Goal: Communication & Community: Answer question/provide support

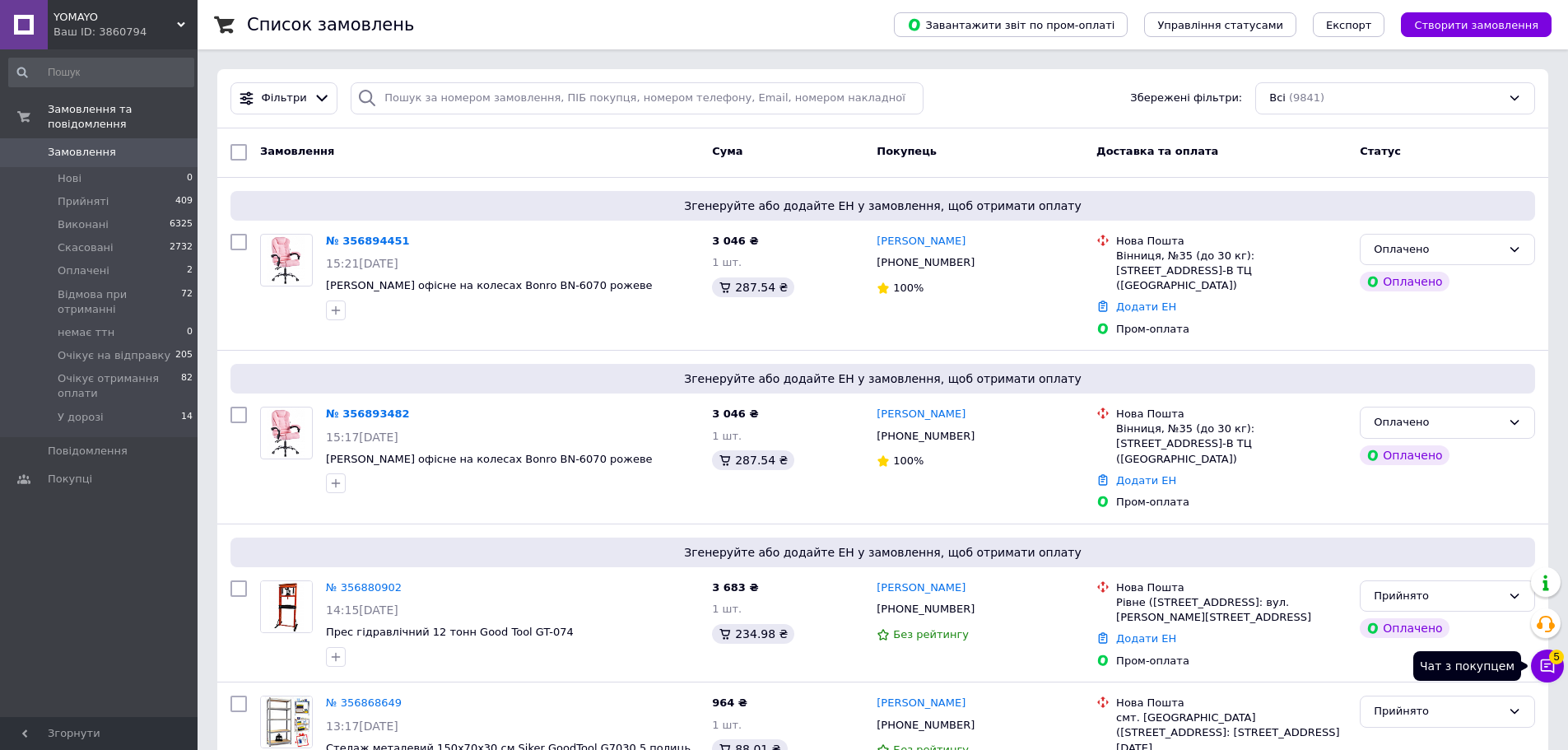
drag, startPoint x: 1541, startPoint y: 666, endPoint x: 1549, endPoint y: 663, distance: 8.5
click at [1541, 665] on icon at bounding box center [1548, 665] width 14 height 14
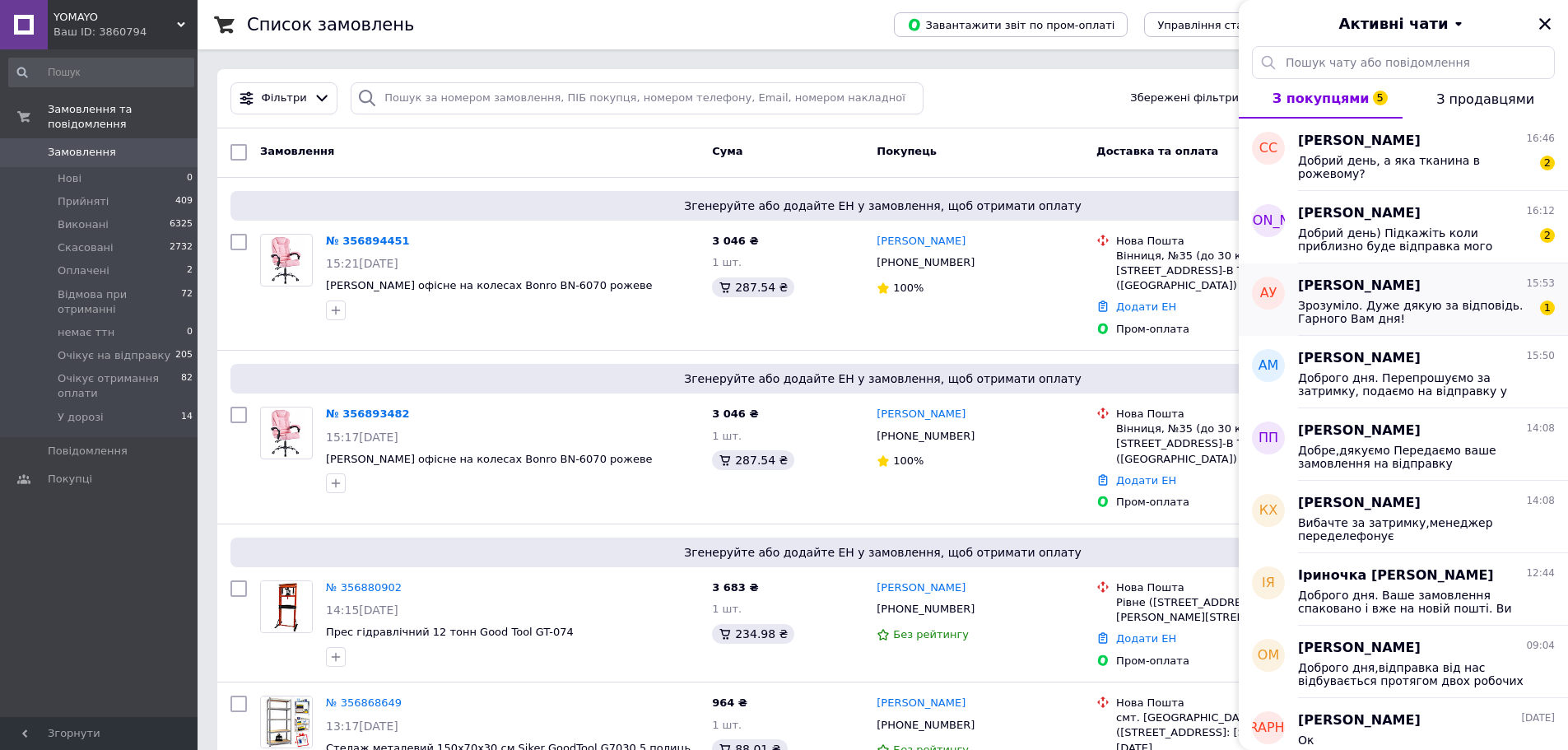
click at [1389, 313] on span "Зрозуміло. Дуже дякую за відповідь. Гарного Вам дня!" at bounding box center [1414, 311] width 233 height 26
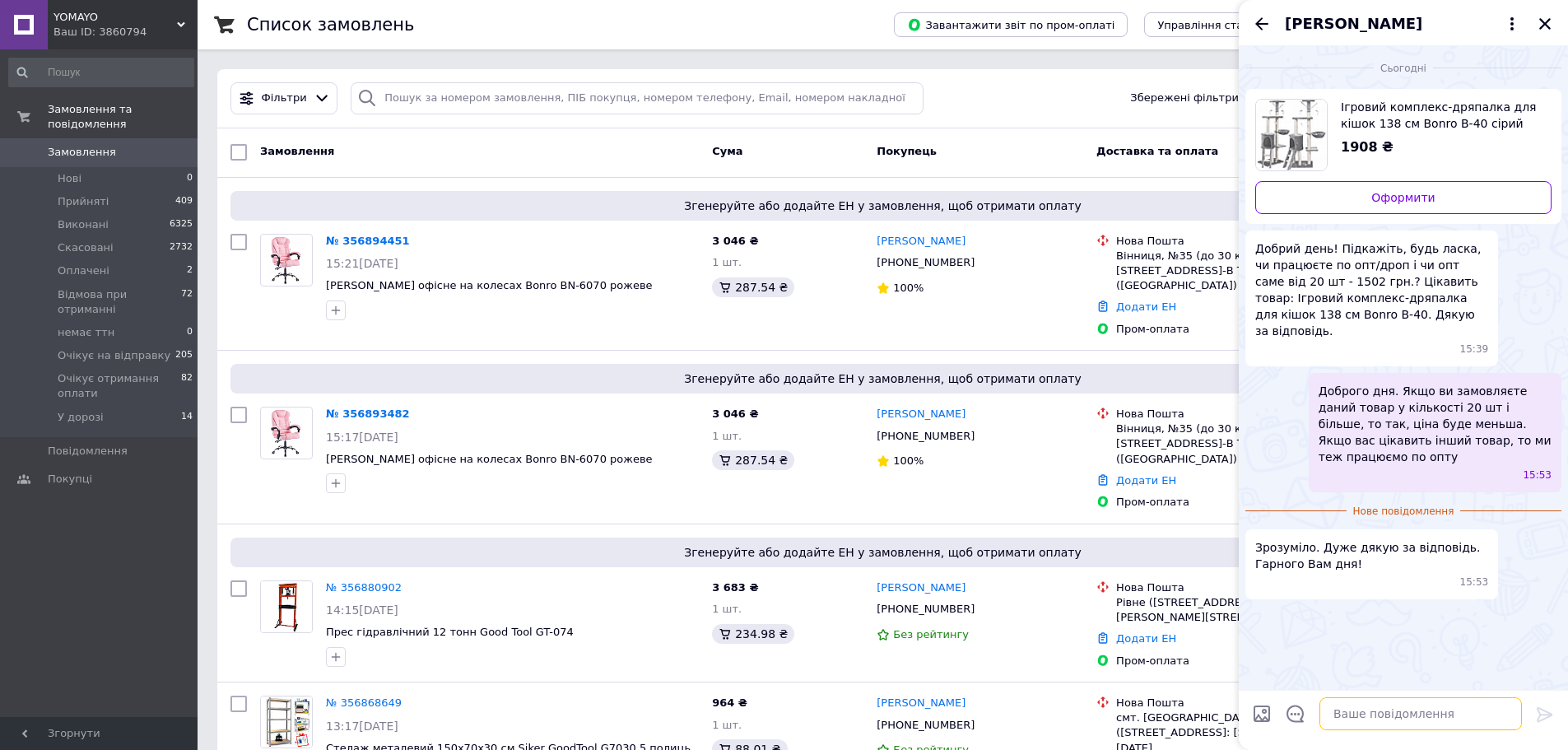
click at [1389, 714] on textarea at bounding box center [1421, 714] width 203 height 33
type textarea "Гарного дня"
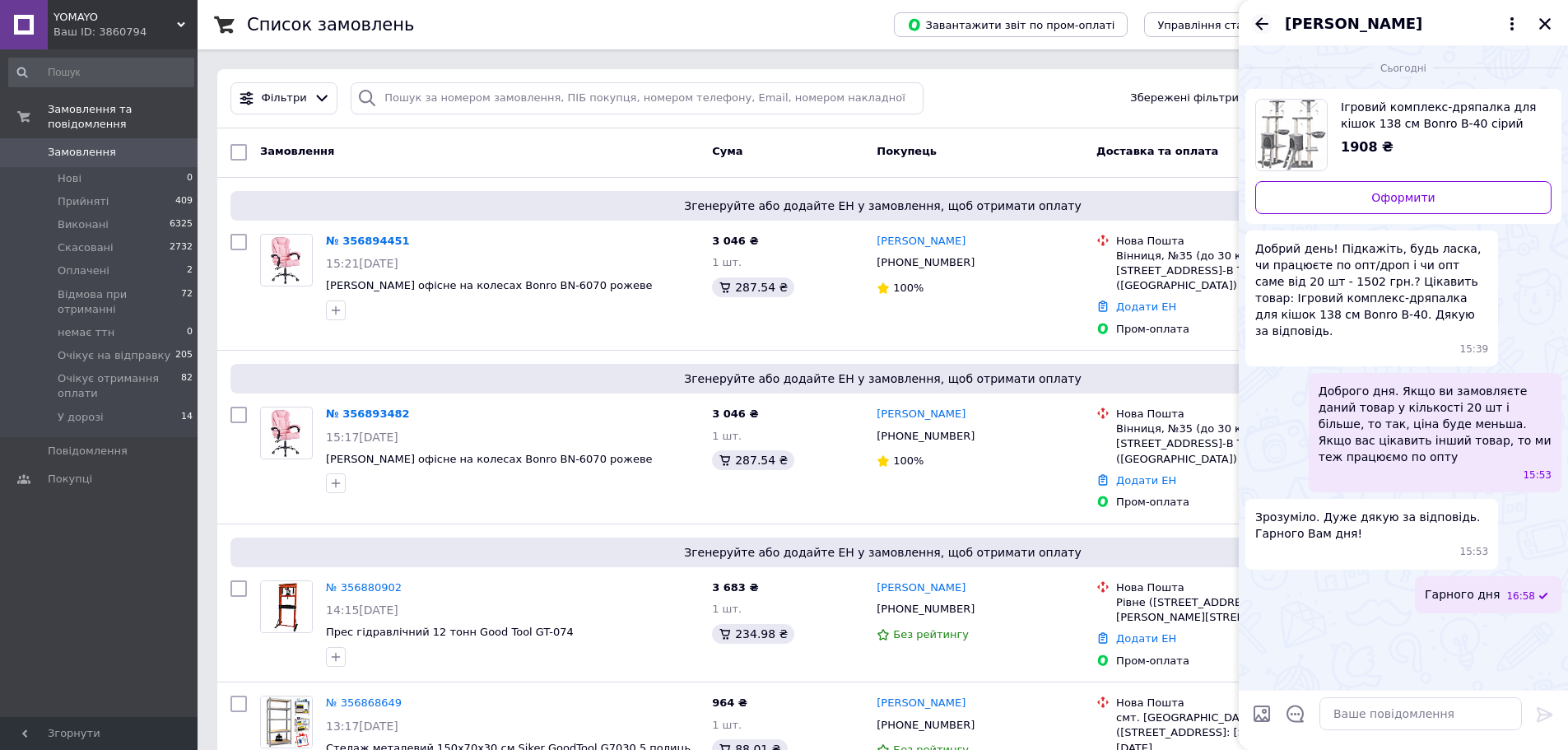
click at [1262, 27] on icon "Назад" at bounding box center [1262, 24] width 20 height 20
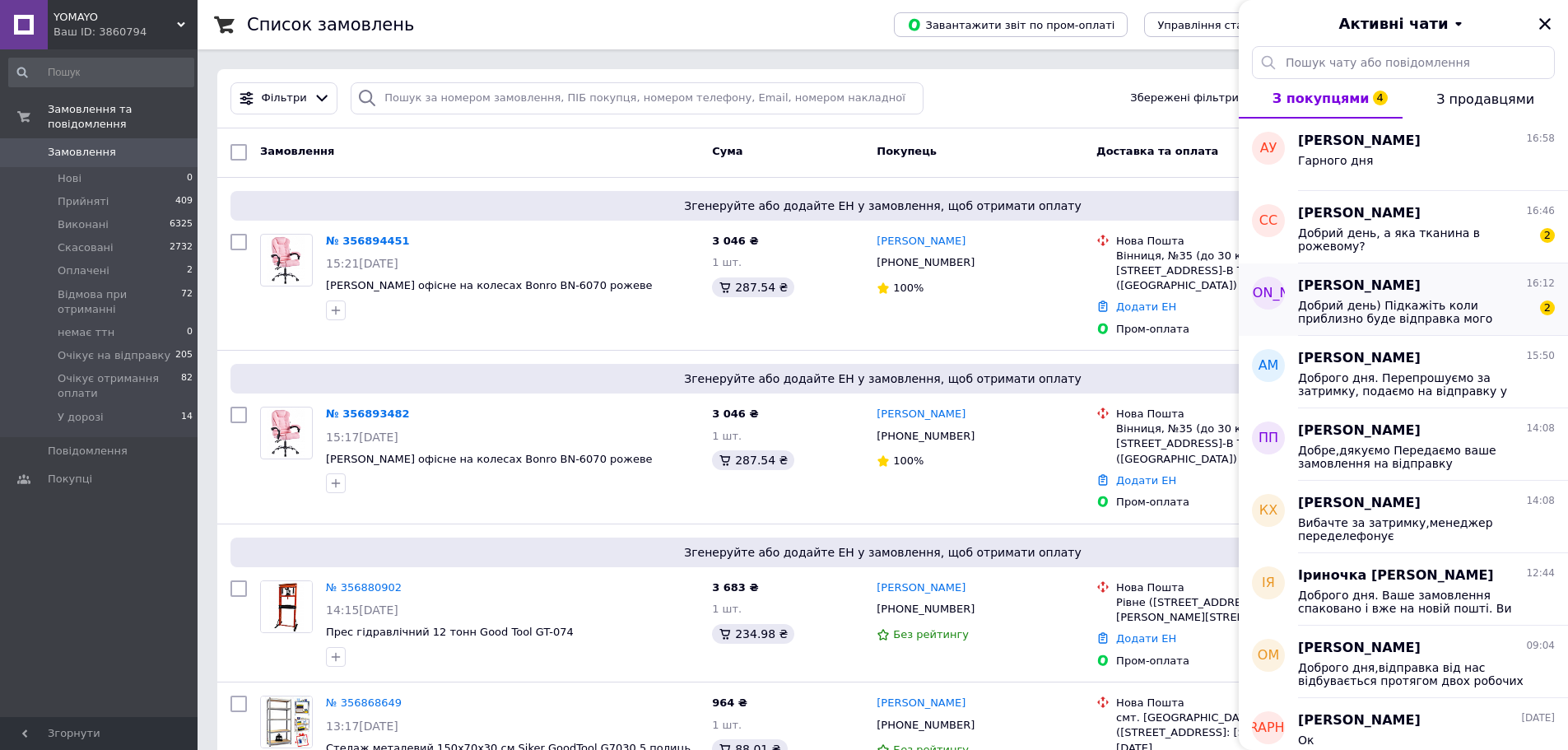
click at [1409, 299] on span "Добрий день) Підкажіть коли приблизно буде відправка мого замовлення?" at bounding box center [1414, 311] width 233 height 26
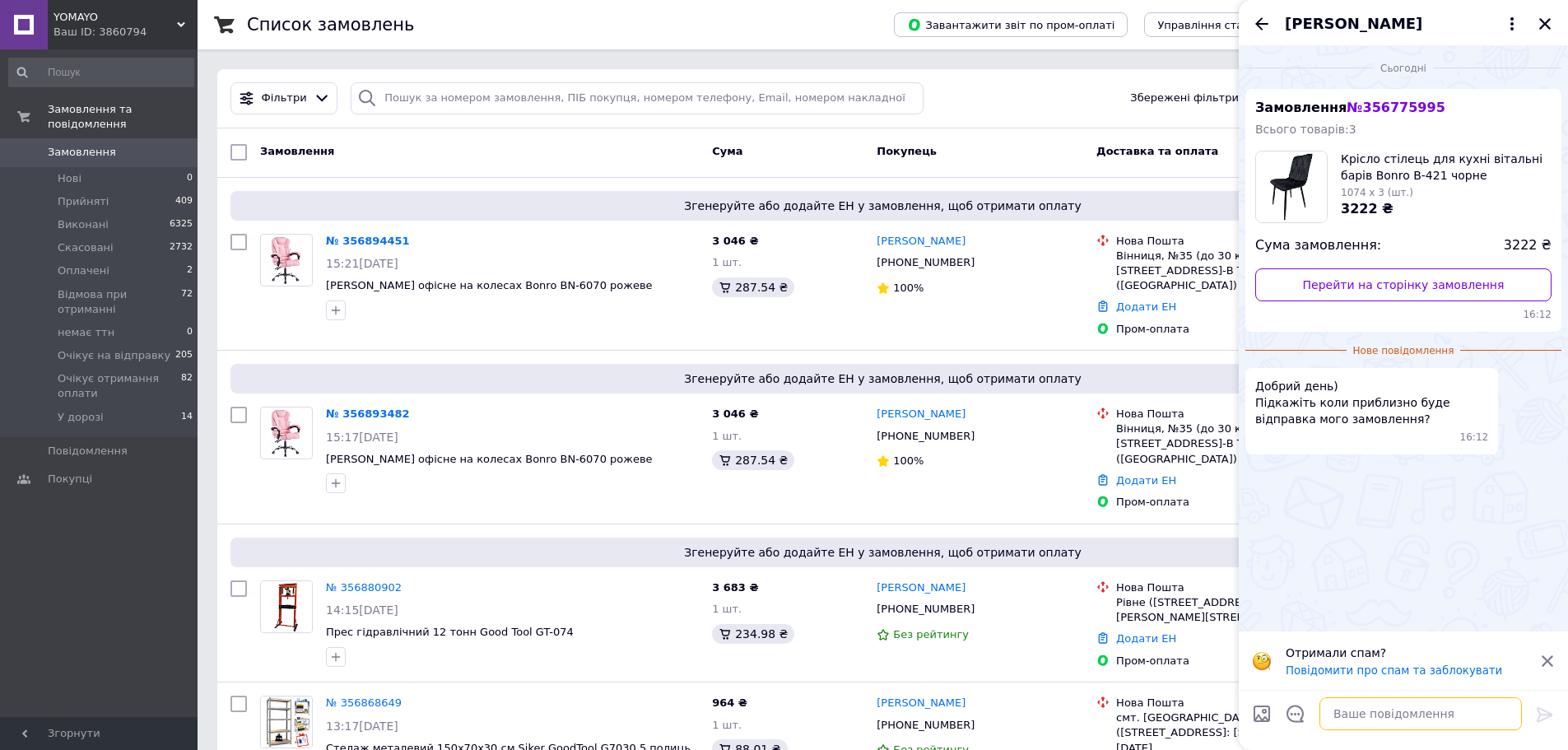
click at [1380, 707] on textarea at bounding box center [1421, 714] width 203 height 33
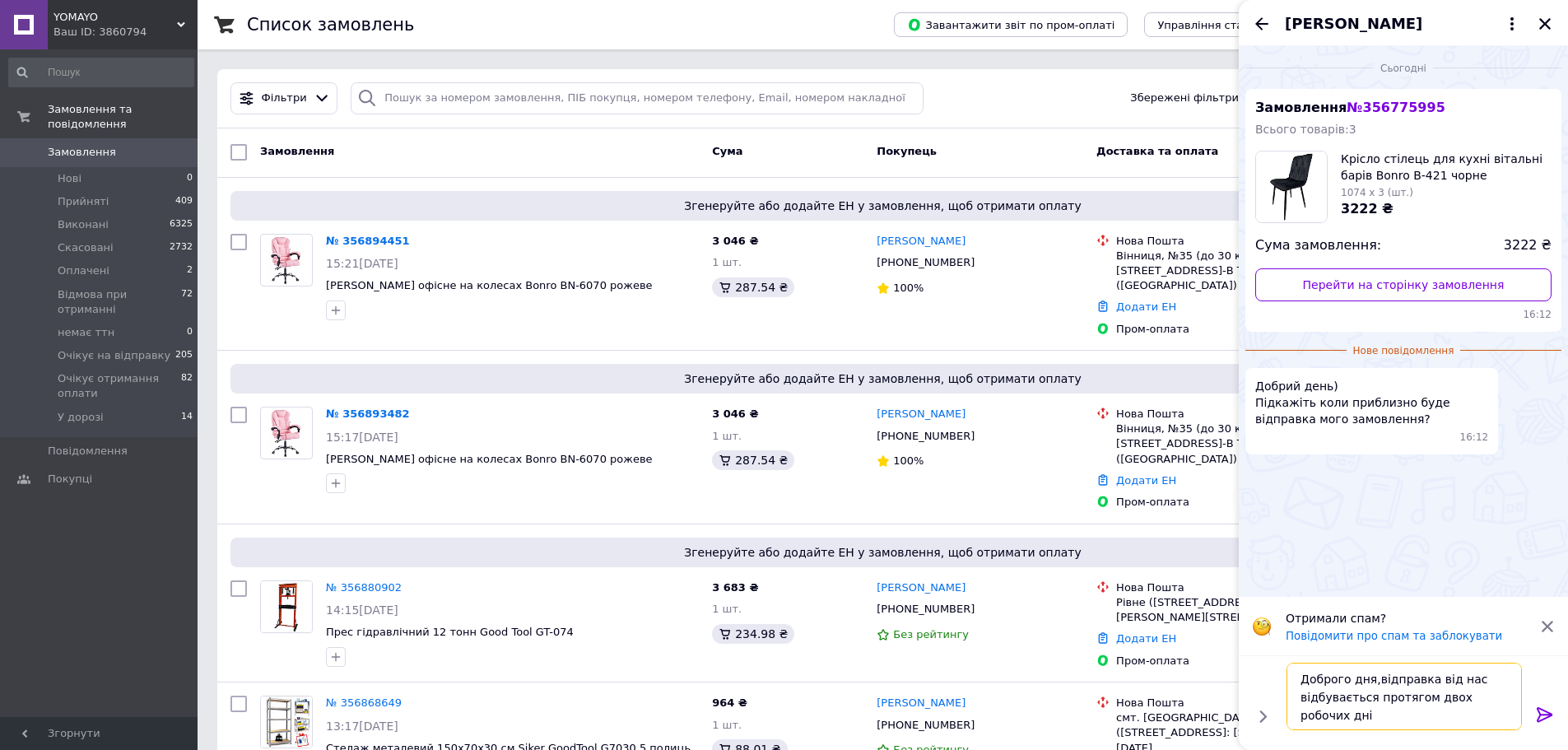
type textarea "Доброго дня,відправка від нас відбувається протягом двох робочих днів"
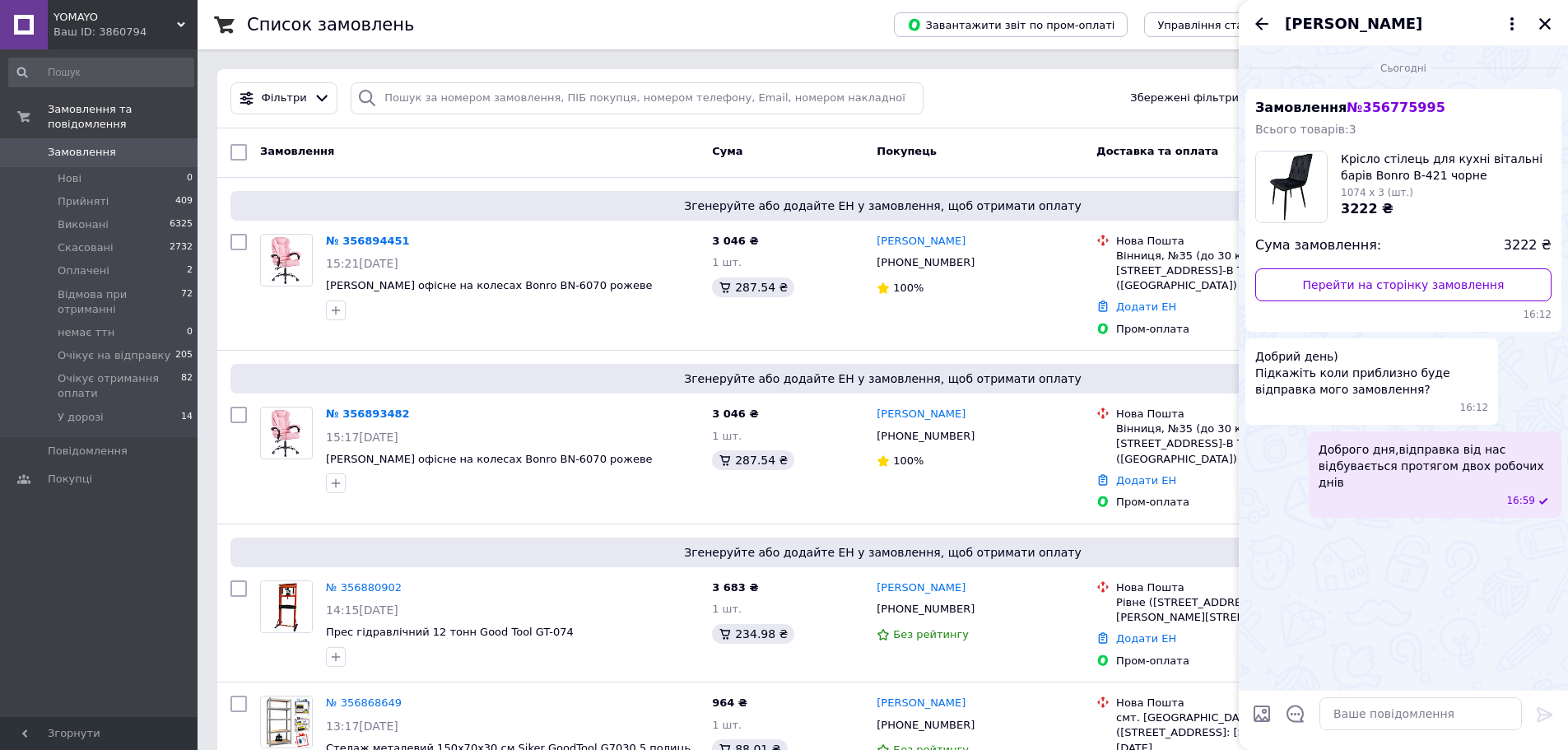
click at [1251, 24] on div "[PERSON_NAME]" at bounding box center [1404, 23] width 330 height 46
click at [1264, 20] on icon "Назад" at bounding box center [1262, 24] width 20 height 20
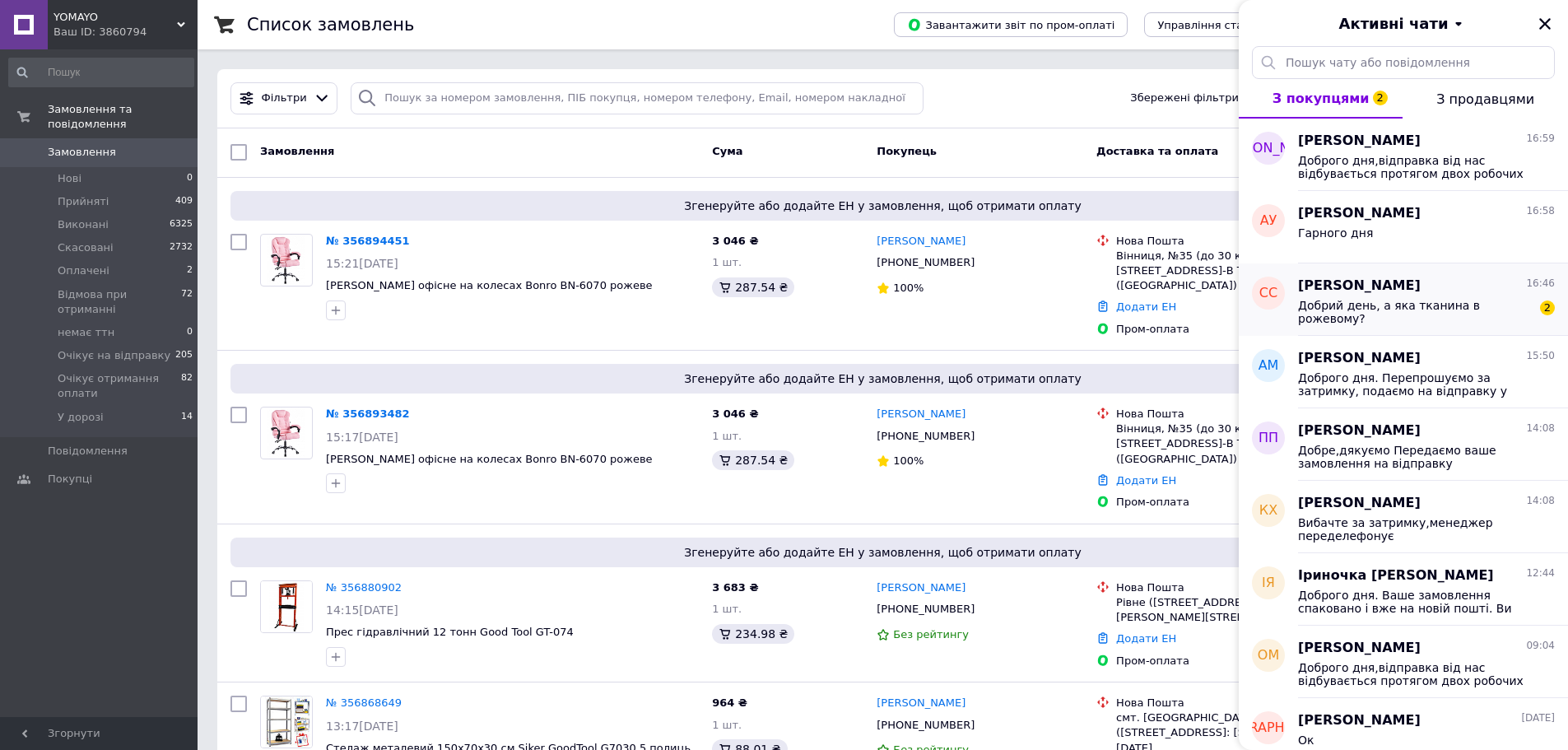
click at [1388, 299] on span "Добрий день, а яка тканина в рожевому?" at bounding box center [1414, 311] width 233 height 26
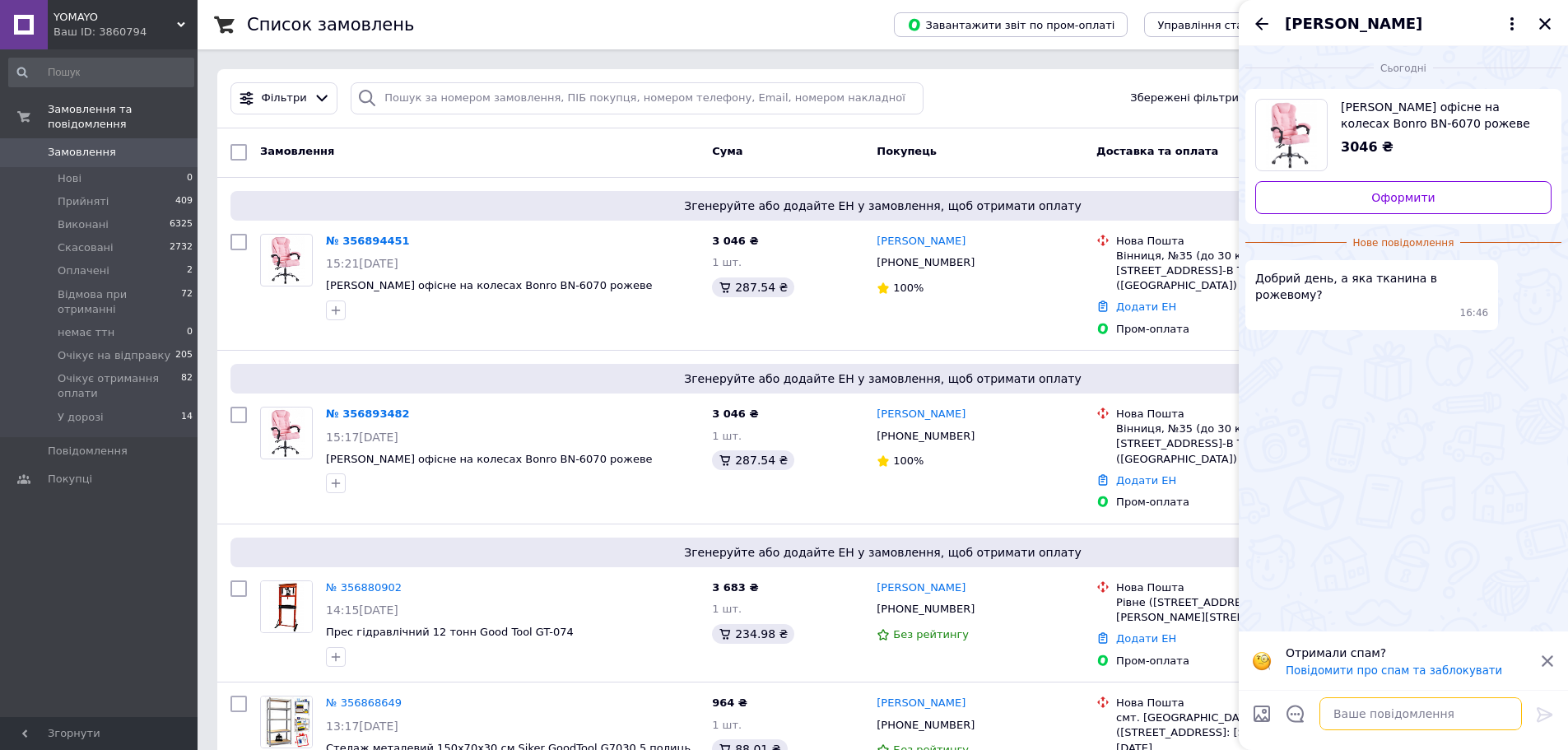
click at [1379, 708] on textarea at bounding box center [1421, 714] width 203 height 33
type textarea "Доброго дня,матеріал крісла -екошкіра"
click at [1545, 715] on icon at bounding box center [1545, 714] width 20 height 20
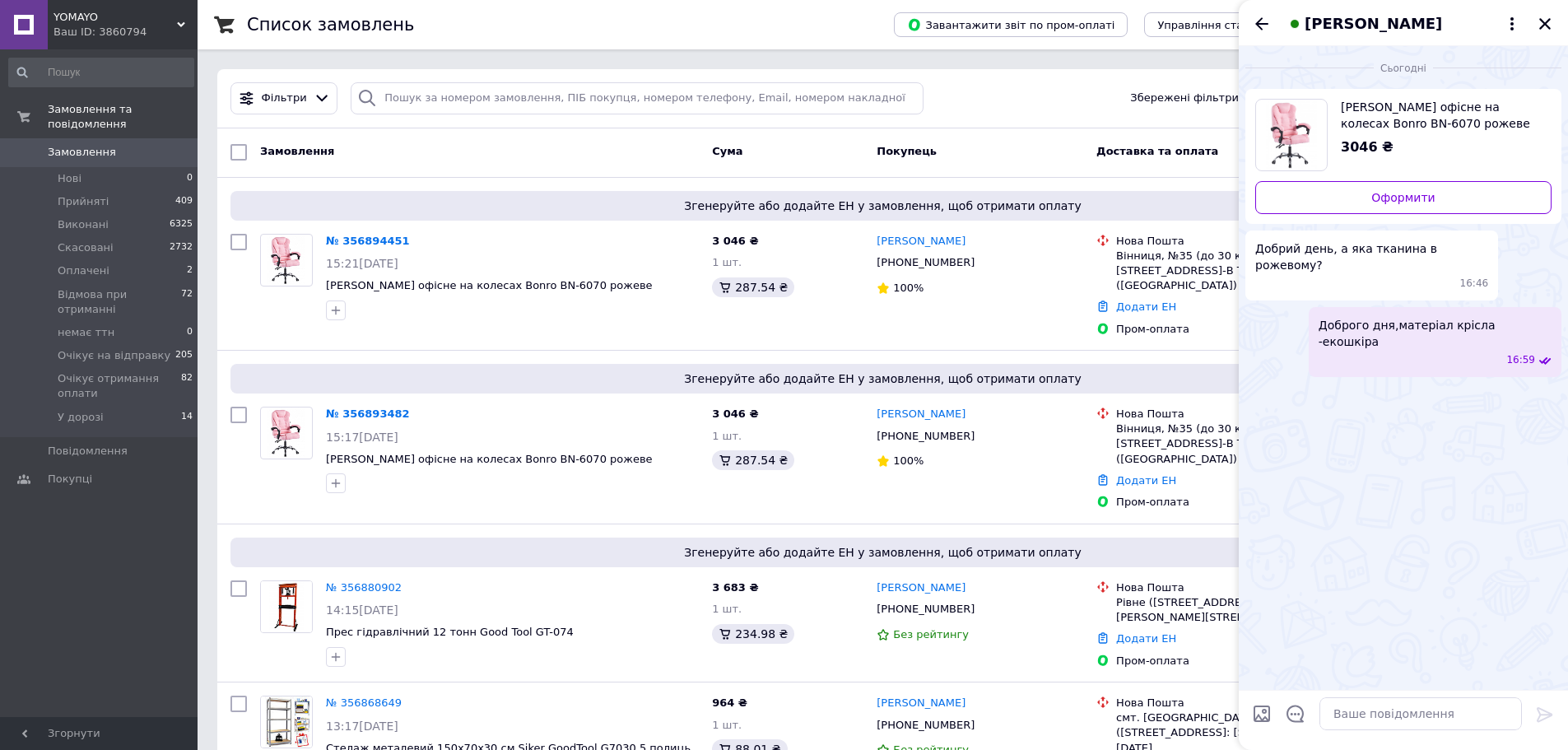
click at [1250, 20] on div "[PERSON_NAME]" at bounding box center [1404, 23] width 330 height 46
click at [1264, 19] on icon "Назад" at bounding box center [1262, 24] width 20 height 20
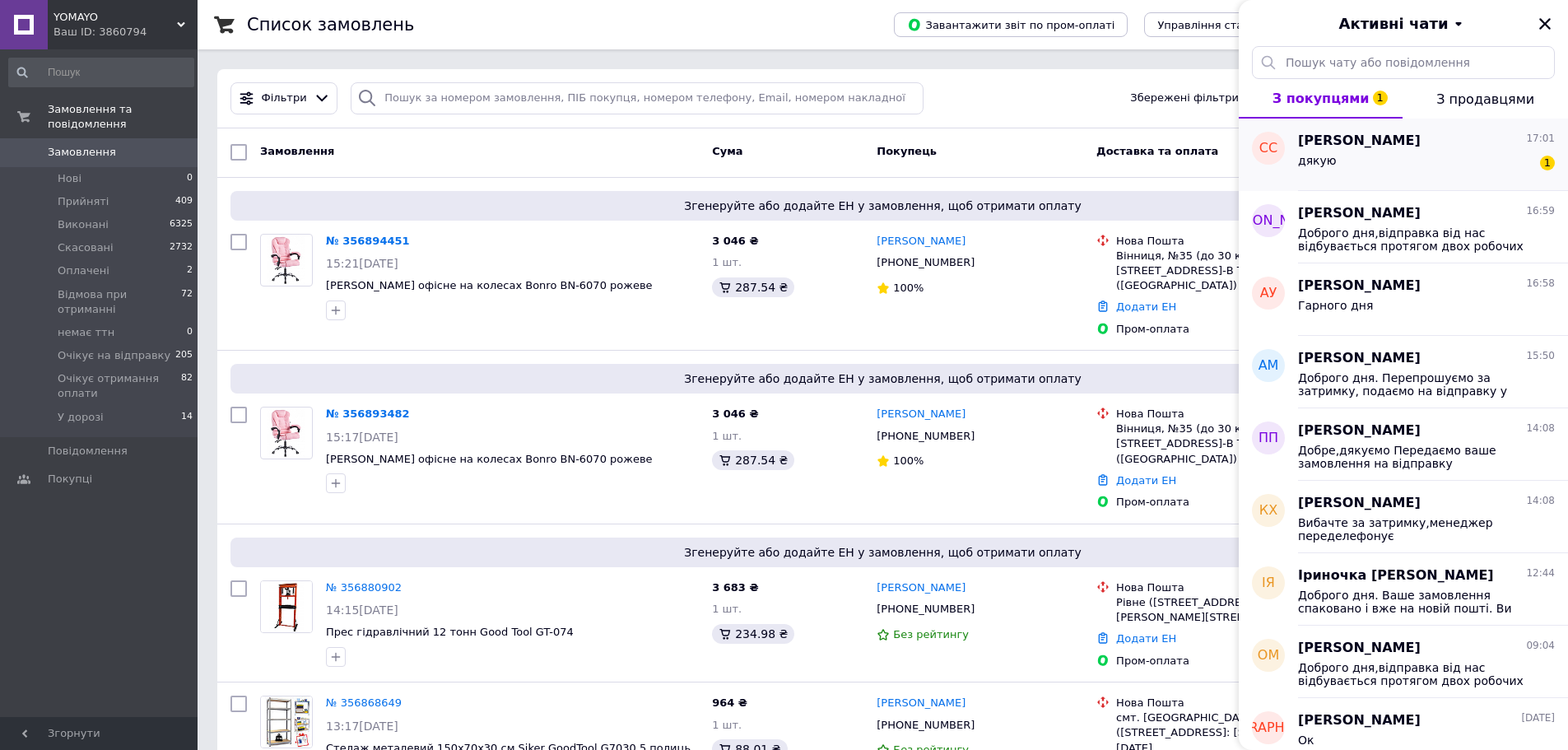
click at [1434, 166] on div "дякую 1" at bounding box center [1426, 163] width 257 height 26
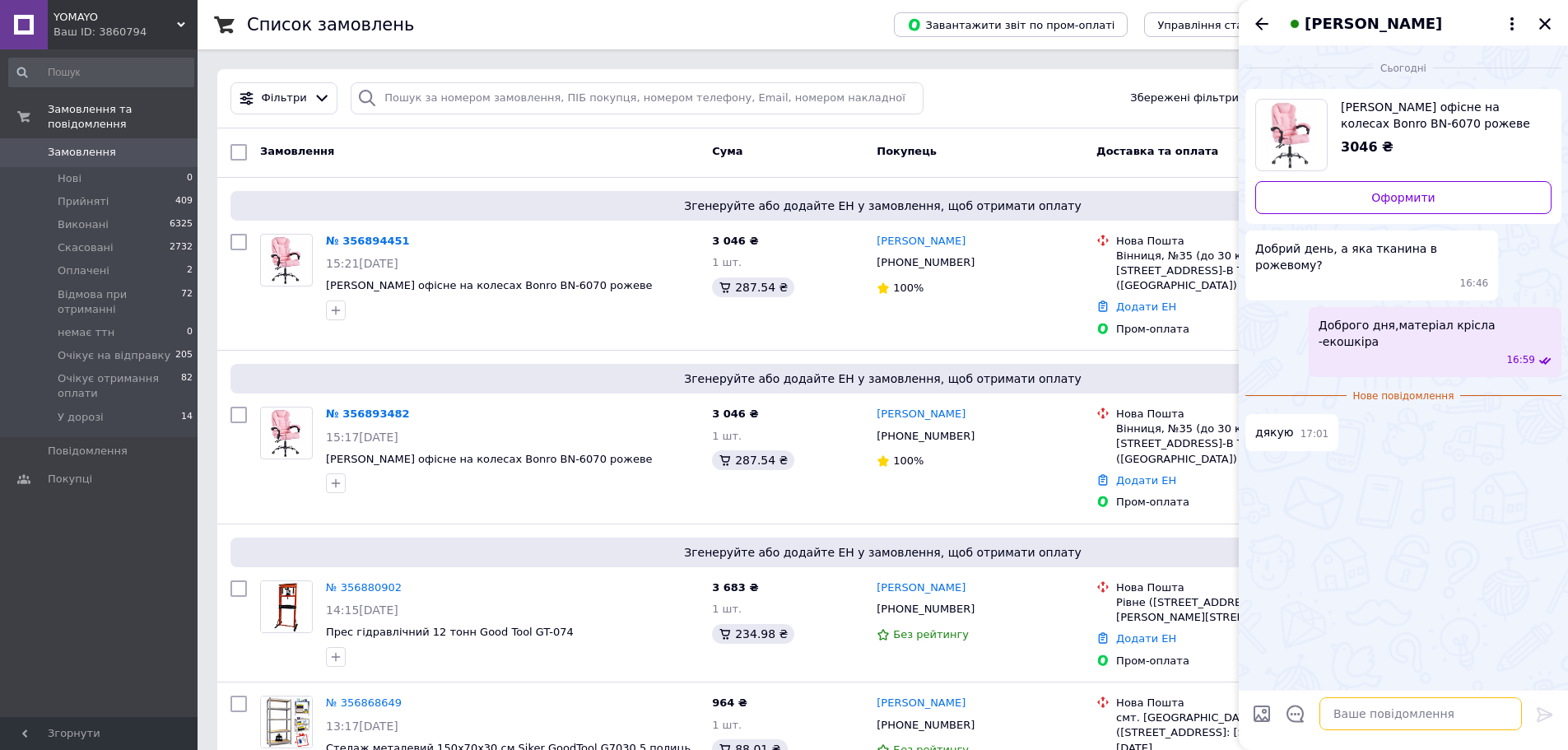
click at [1376, 726] on textarea at bounding box center [1421, 714] width 203 height 33
drag, startPoint x: 1262, startPoint y: 26, endPoint x: 1272, endPoint y: 24, distance: 10.2
click at [1262, 25] on icon "Назад" at bounding box center [1262, 24] width 20 height 20
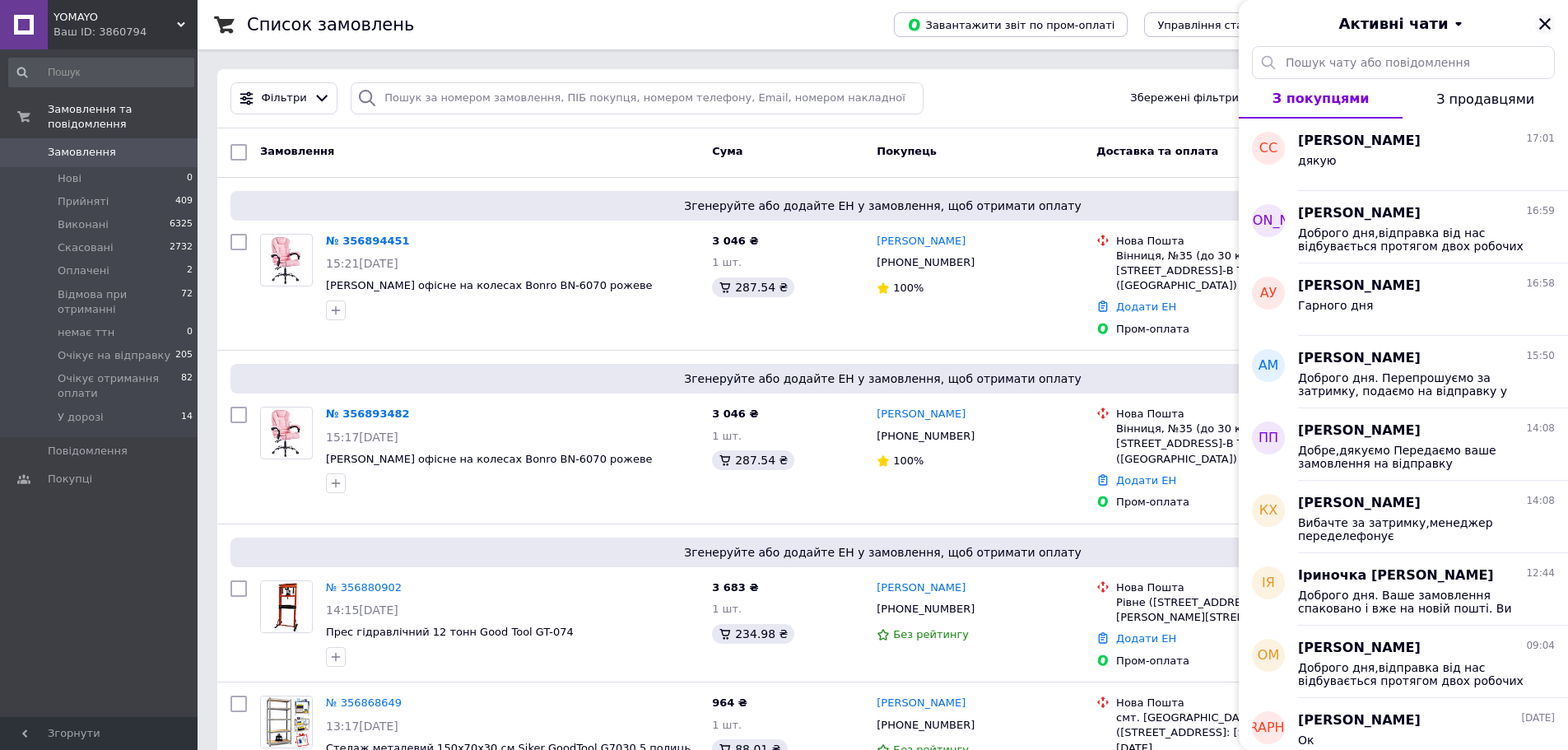
drag, startPoint x: 1532, startPoint y: 34, endPoint x: 1538, endPoint y: 27, distance: 9.2
click at [1533, 33] on div "Активні чати" at bounding box center [1404, 23] width 330 height 46
click at [1538, 27] on icon "Закрити" at bounding box center [1545, 23] width 14 height 14
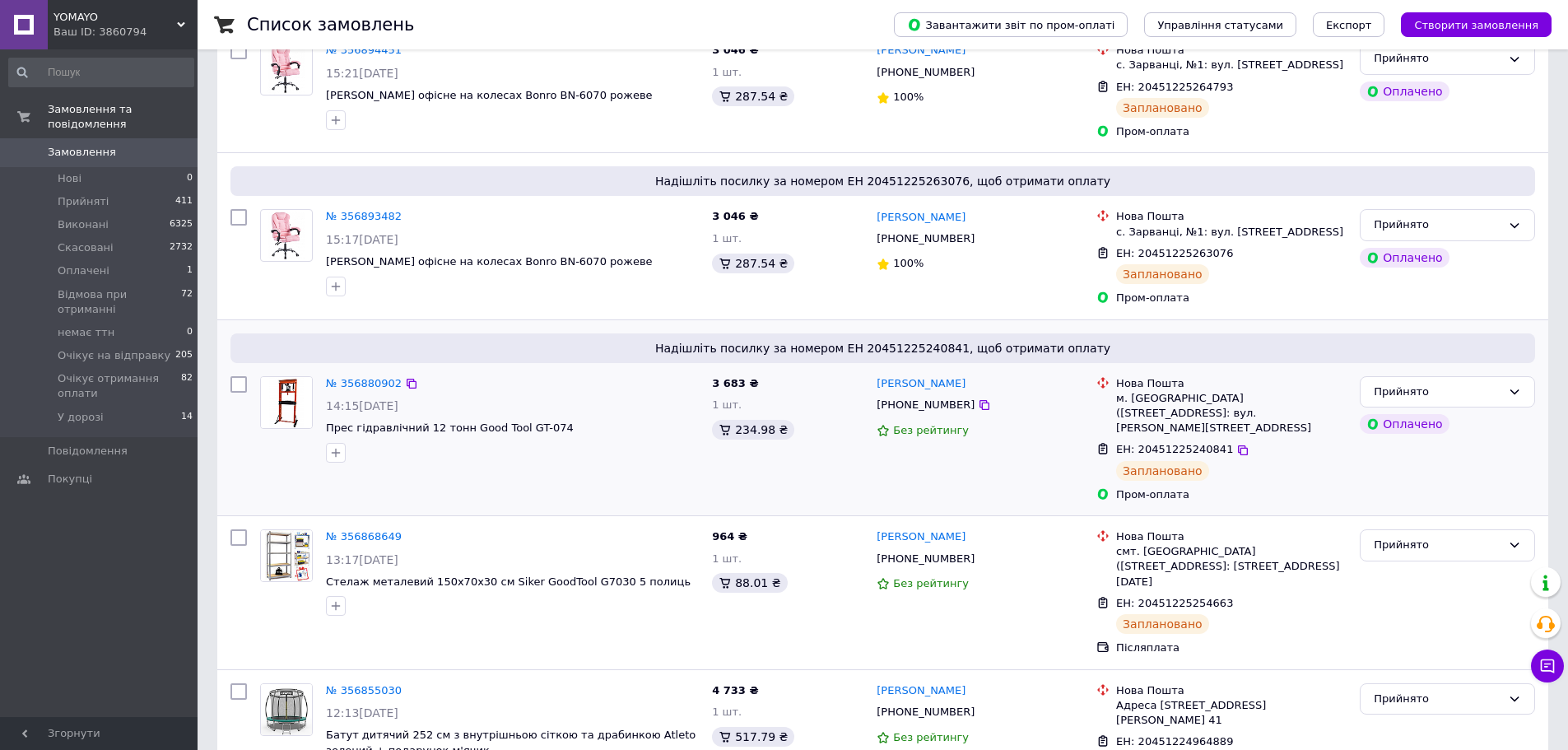
scroll to position [411, 0]
